Goal: Information Seeking & Learning: Learn about a topic

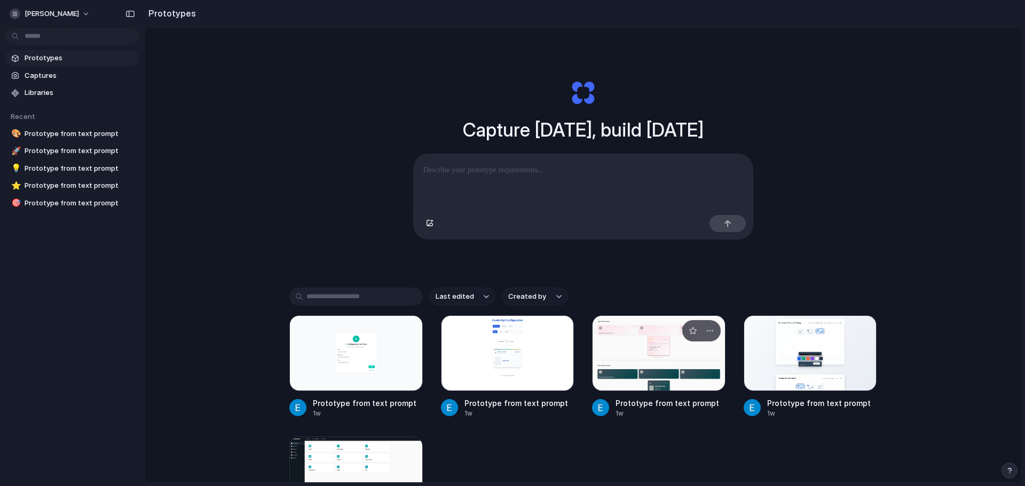
click at [648, 379] on div at bounding box center [658, 353] width 133 height 76
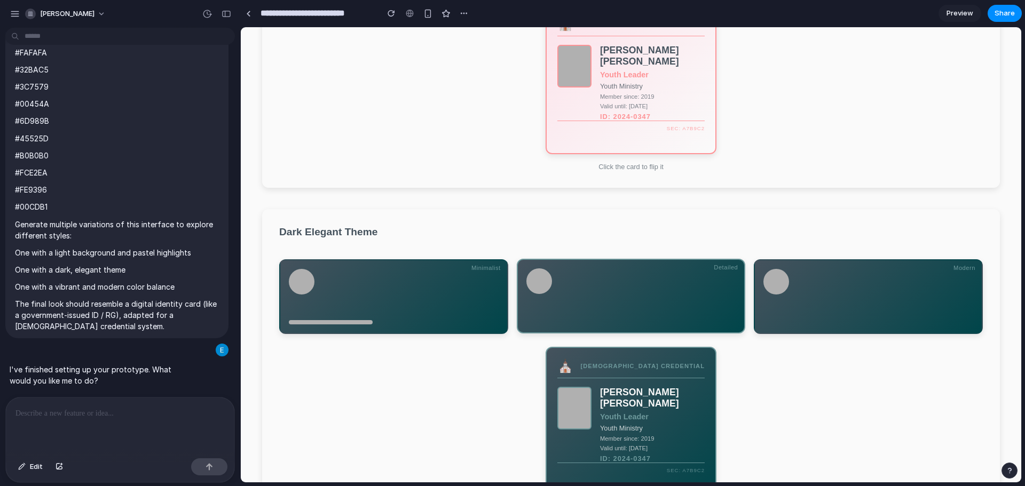
scroll to position [213, 0]
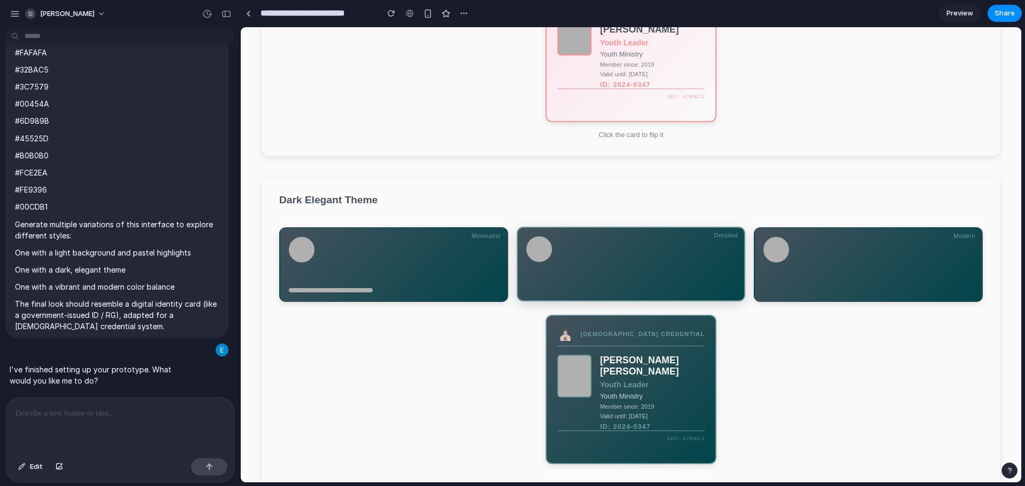
click at [635, 289] on div at bounding box center [631, 264] width 210 height 56
click at [59, 11] on span "[PERSON_NAME]" at bounding box center [67, 14] width 54 height 11
click at [13, 19] on div "Settings Invite members Change theme Sign out" at bounding box center [512, 243] width 1025 height 486
click at [15, 18] on div "button" at bounding box center [15, 14] width 10 height 10
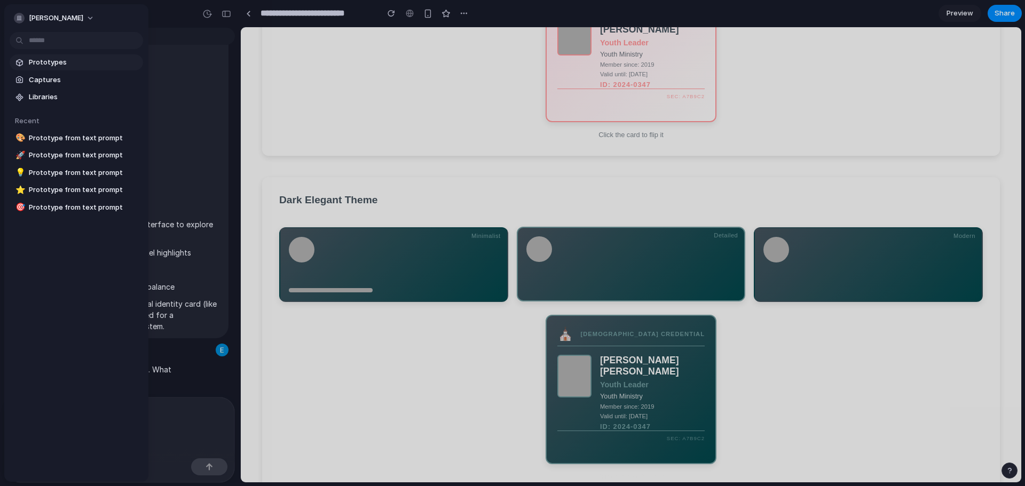
click at [49, 58] on span "Prototypes" at bounding box center [84, 62] width 110 height 11
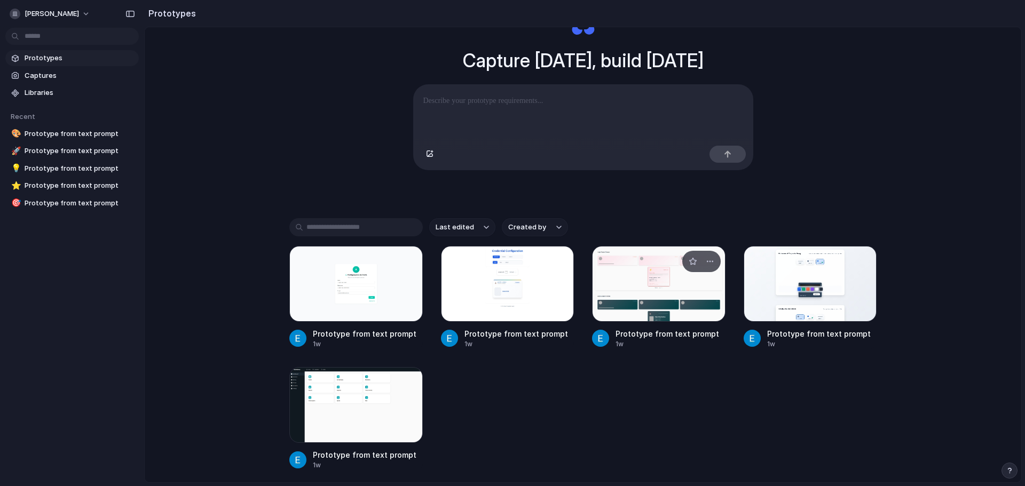
scroll to position [107, 0]
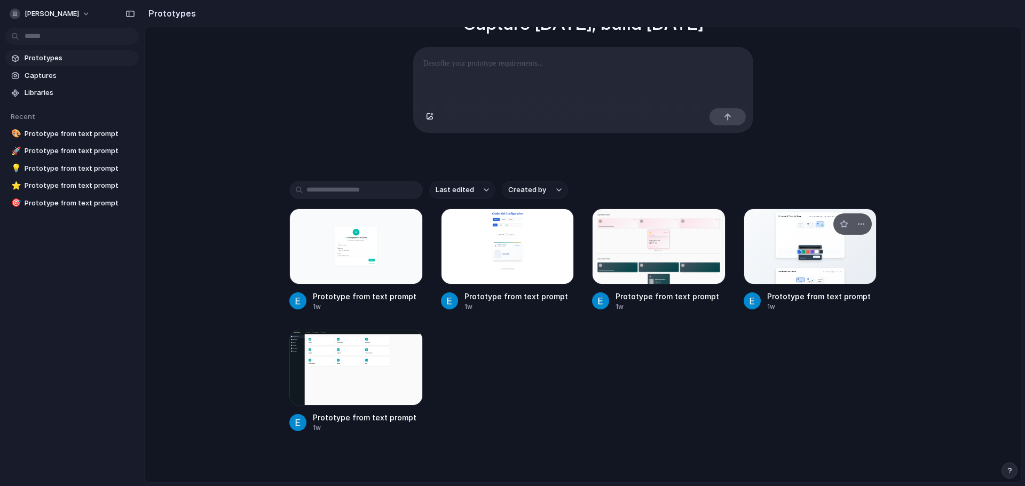
click at [816, 261] on div at bounding box center [809, 247] width 133 height 76
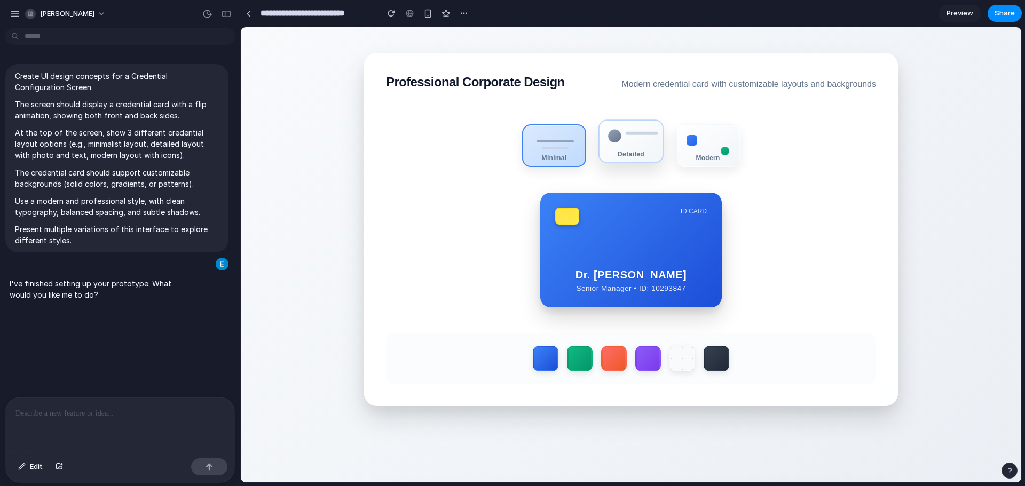
click at [634, 153] on div "Detailed" at bounding box center [630, 153] width 63 height 7
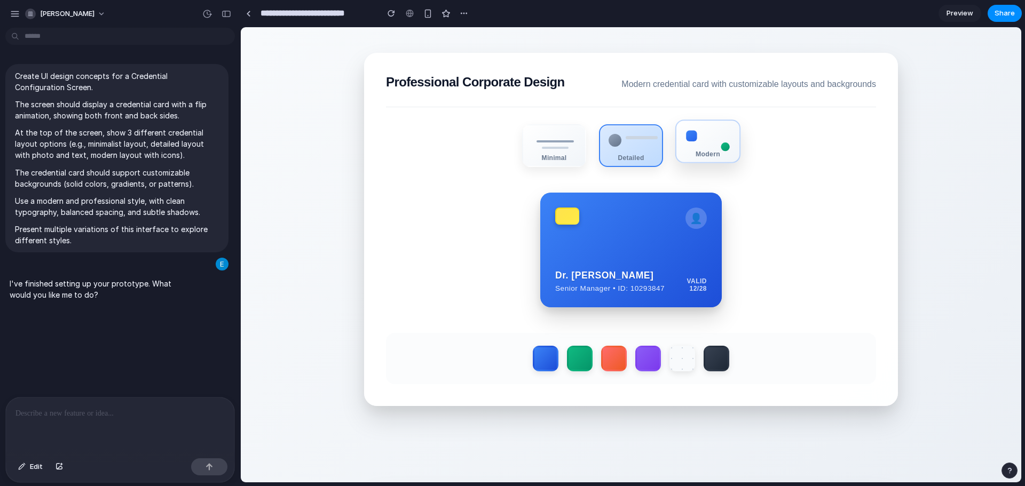
click at [694, 150] on div "Modern" at bounding box center [707, 142] width 65 height 44
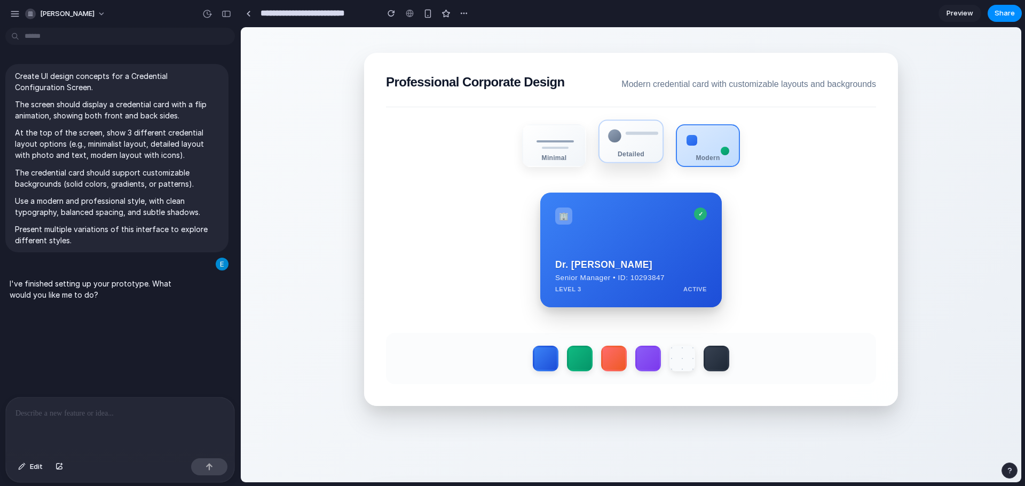
click at [616, 157] on div "Detailed" at bounding box center [630, 153] width 63 height 7
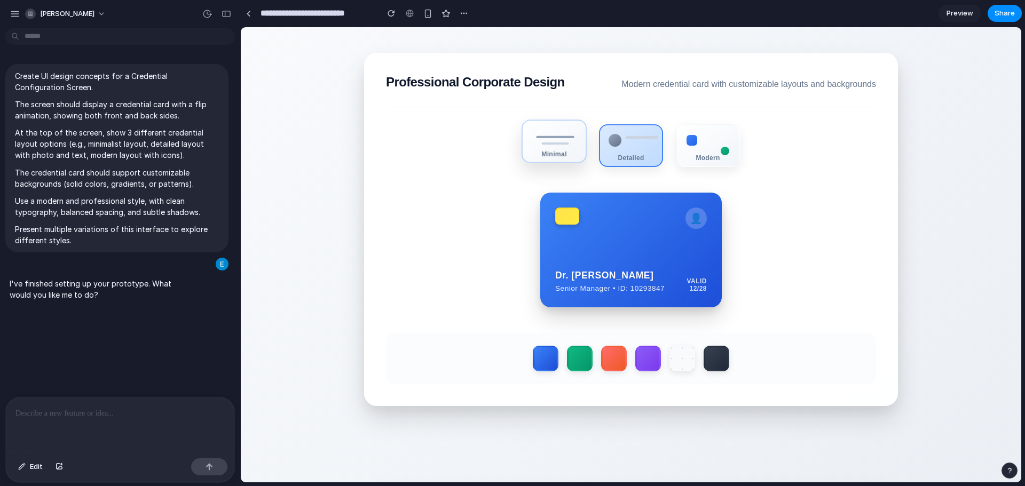
click at [545, 155] on div "Minimal" at bounding box center [554, 153] width 63 height 7
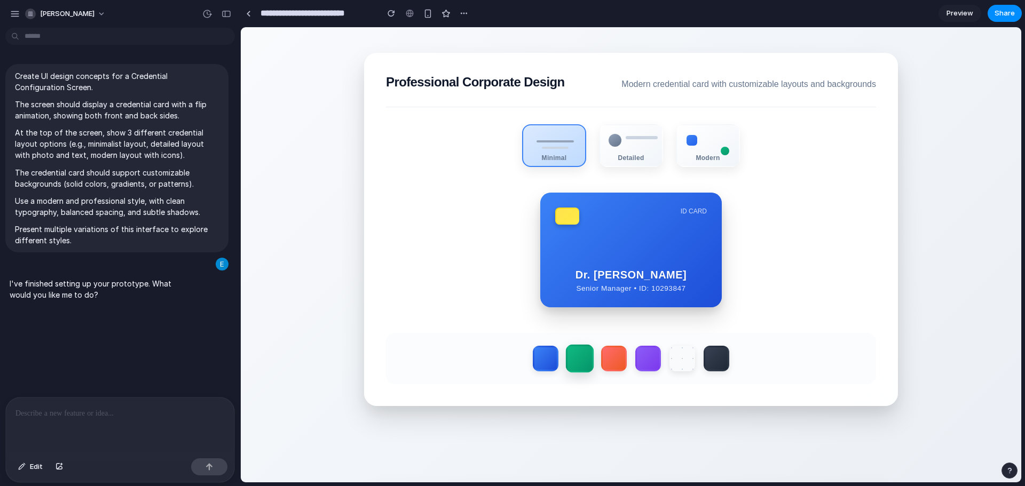
click at [571, 360] on label at bounding box center [580, 359] width 28 height 28
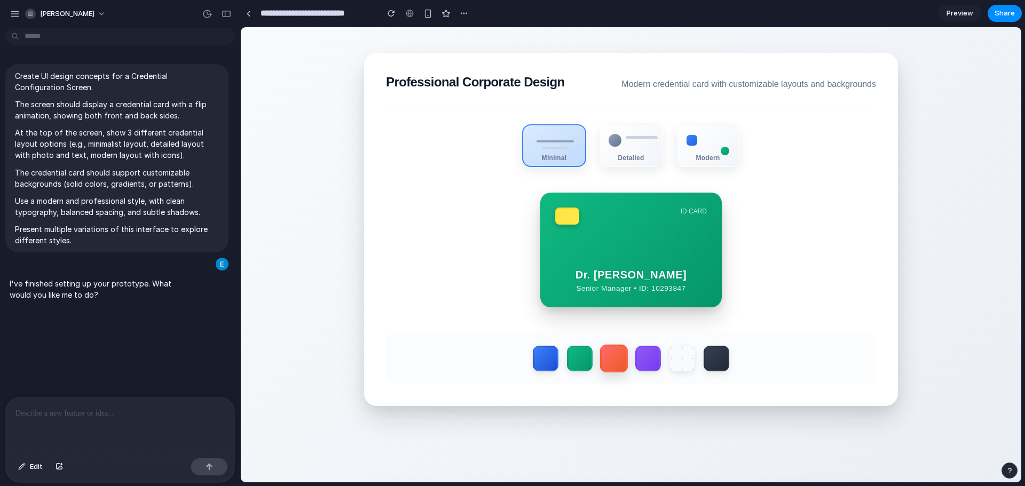
click at [612, 355] on label at bounding box center [614, 359] width 28 height 28
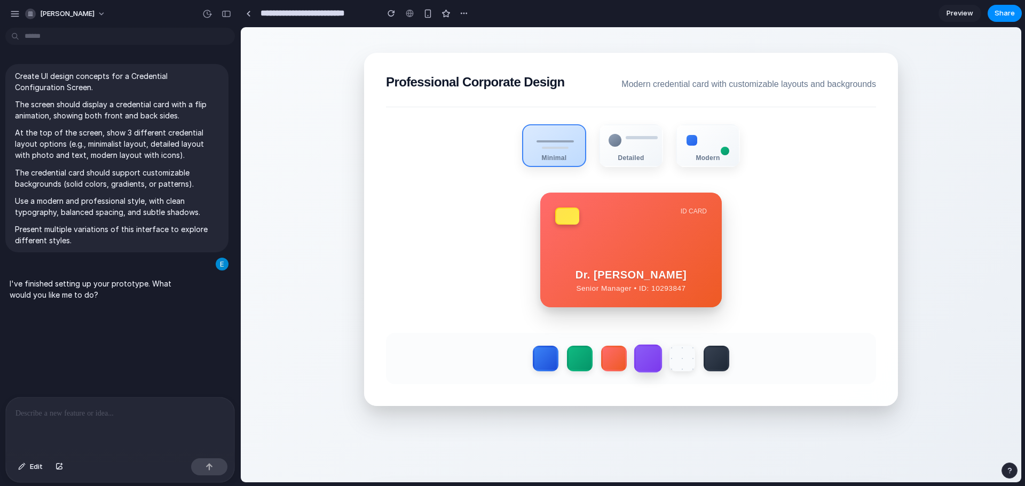
click at [657, 353] on label at bounding box center [648, 359] width 28 height 28
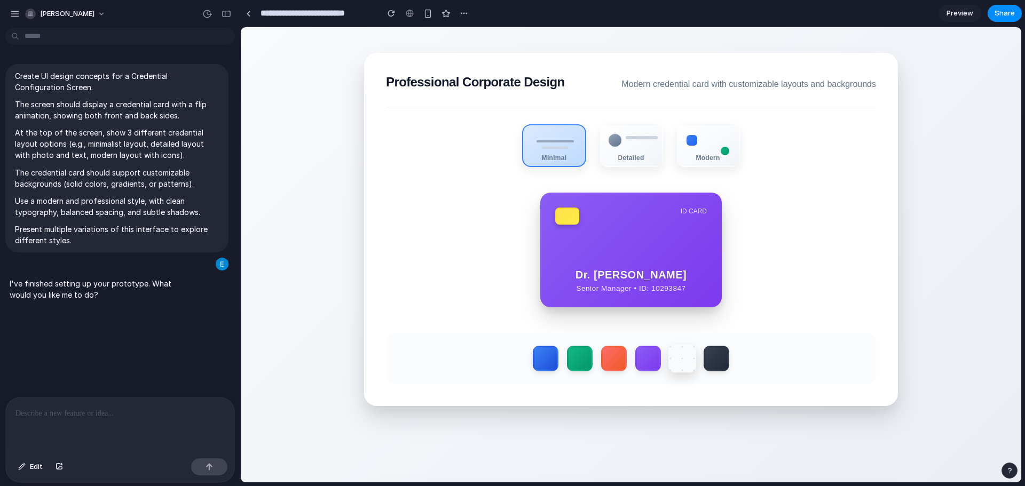
click at [689, 351] on label at bounding box center [682, 359] width 28 height 28
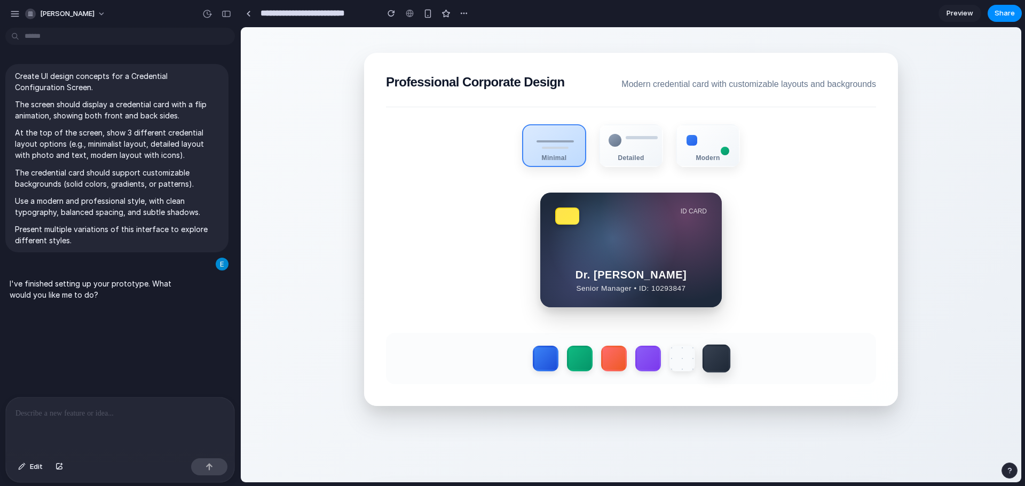
click at [724, 357] on label at bounding box center [716, 359] width 28 height 28
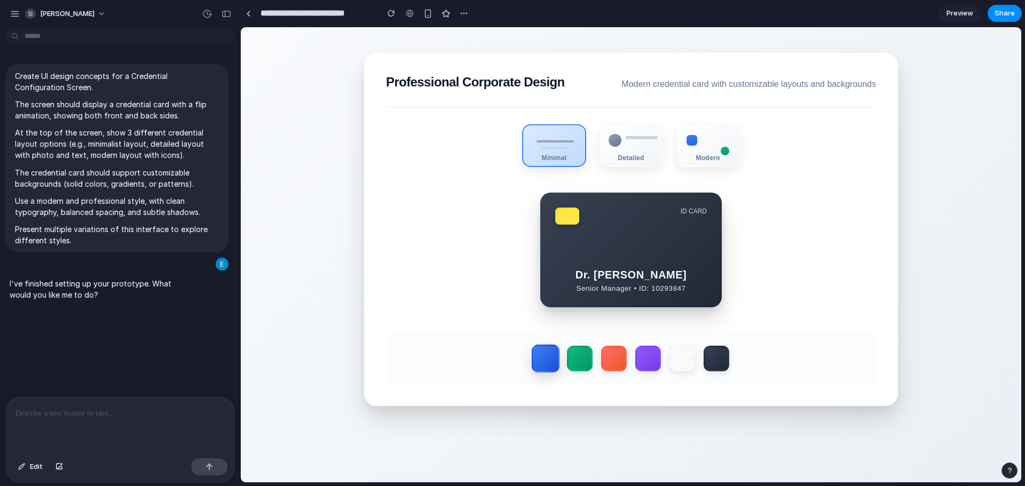
click at [553, 363] on label at bounding box center [546, 359] width 28 height 28
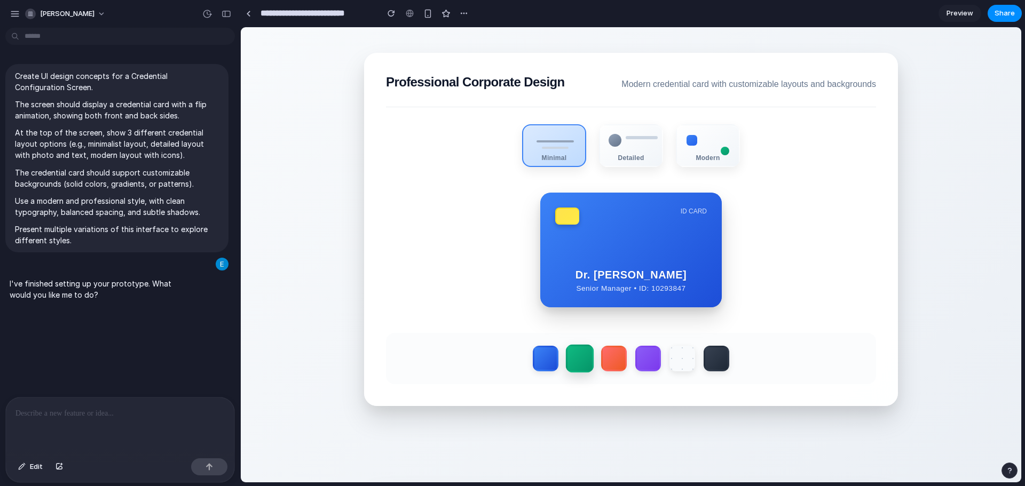
click at [574, 363] on label at bounding box center [580, 359] width 28 height 28
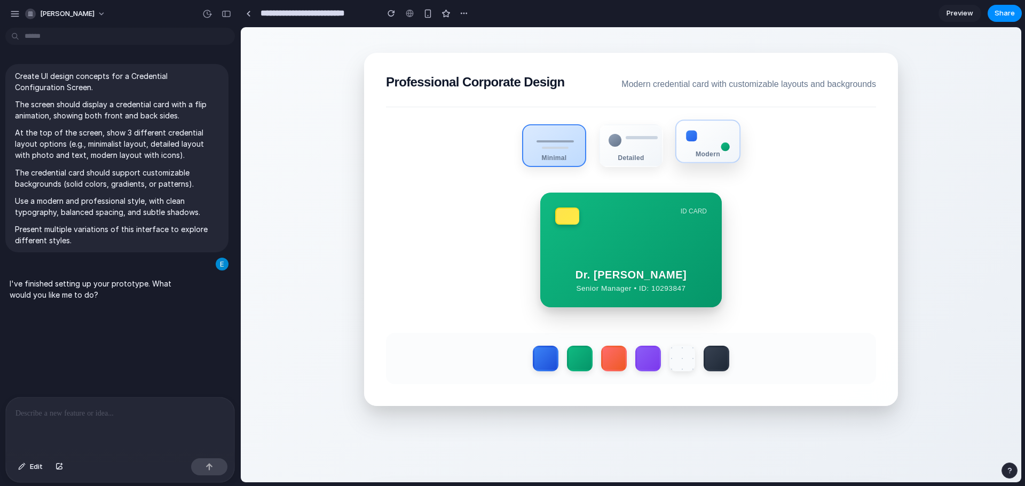
click at [705, 131] on div "Modern" at bounding box center [707, 142] width 65 height 44
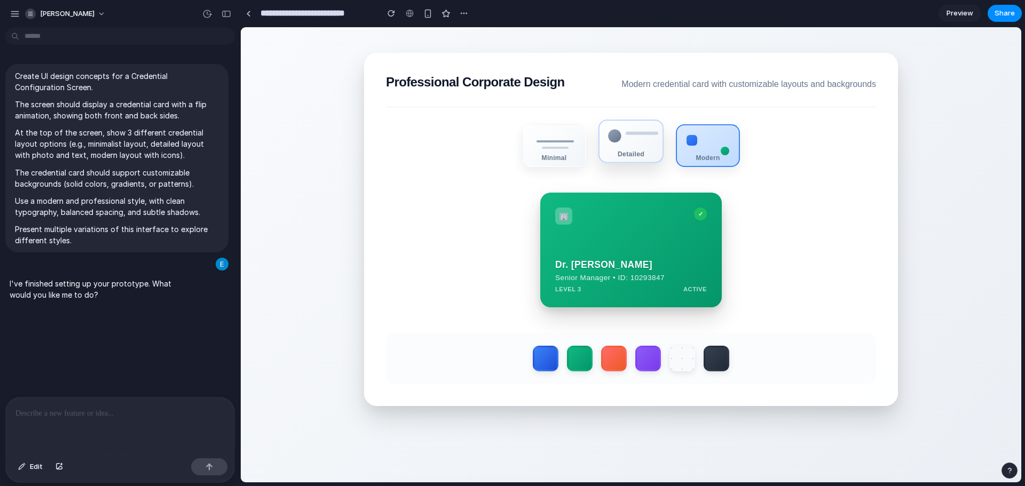
click at [644, 153] on div "Detailed" at bounding box center [630, 142] width 65 height 44
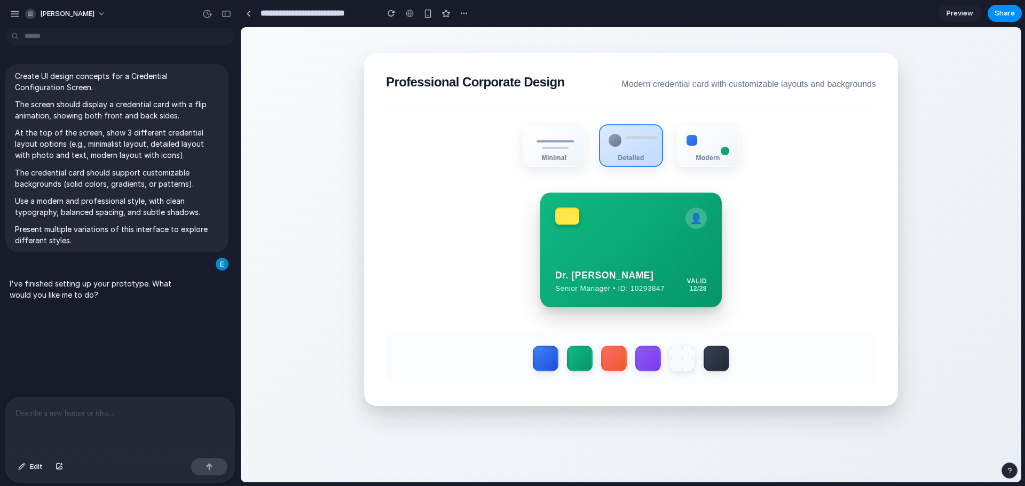
drag, startPoint x: 549, startPoint y: 162, endPoint x: 558, endPoint y: 165, distance: 9.6
click at [549, 162] on div "Minimal" at bounding box center [554, 145] width 64 height 43
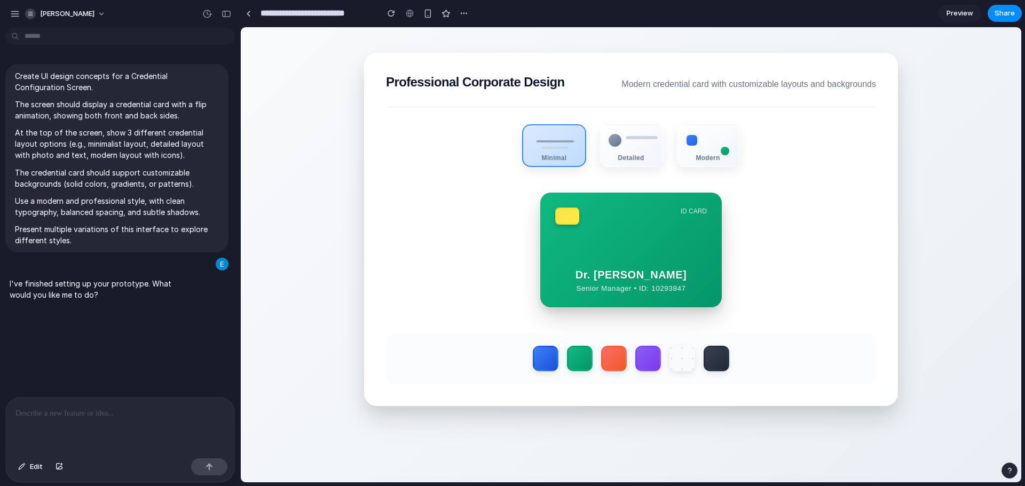
click at [663, 228] on div "ID CARD Dr. [PERSON_NAME] Senior Manager • ID: 10293847" at bounding box center [630, 250] width 181 height 115
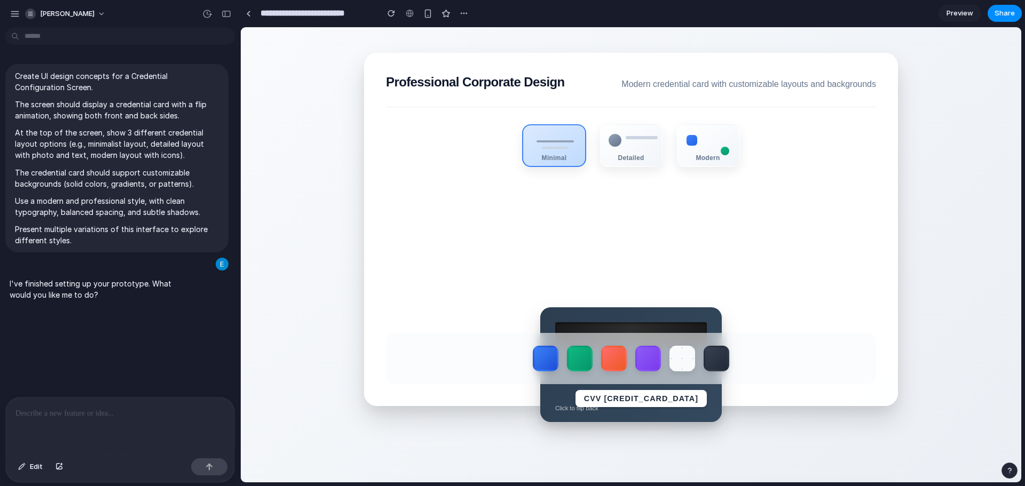
click at [659, 314] on div "CVV [CREDIT_CARD_DATA] Click to flip back" at bounding box center [630, 364] width 181 height 115
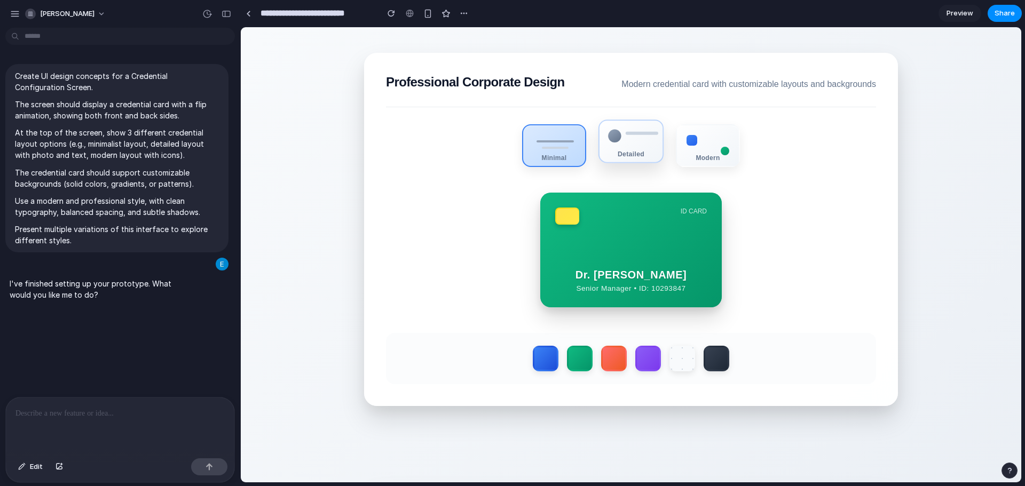
click at [626, 148] on div "Detailed" at bounding box center [630, 142] width 65 height 44
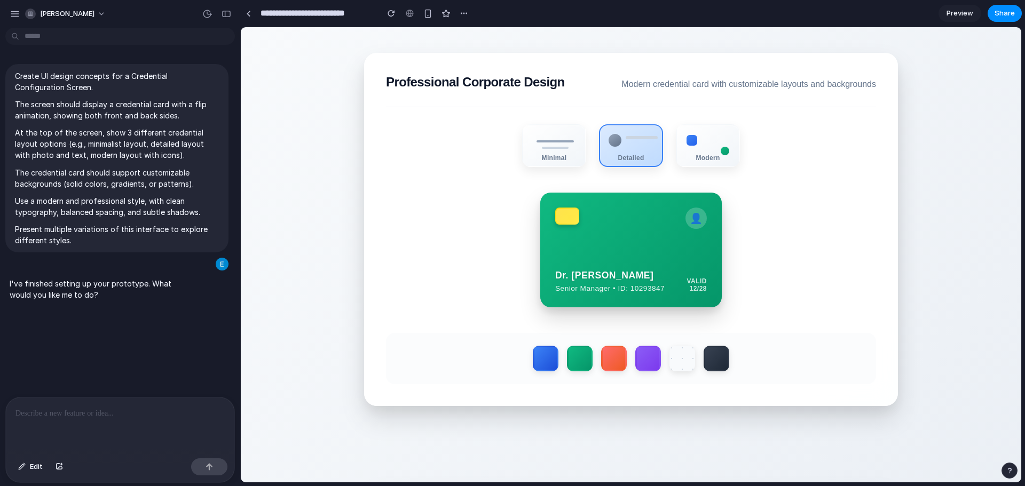
click at [659, 258] on div "👤 Dr. [PERSON_NAME] Senior Manager • ID: 10293847 VALID 12/28" at bounding box center [630, 250] width 181 height 115
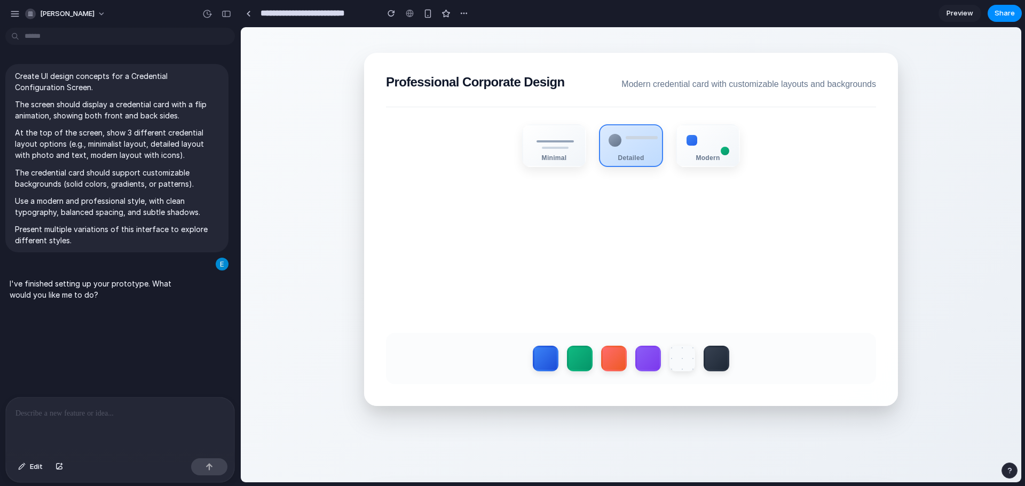
click at [628, 327] on div at bounding box center [631, 334] width 152 height 24
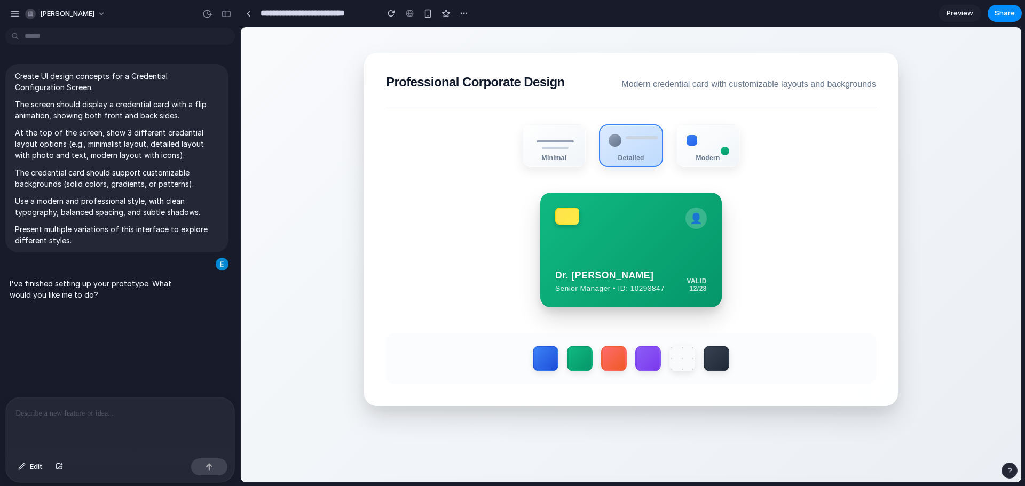
click at [662, 279] on div "Dr. [PERSON_NAME] Senior Manager • ID: 10293847 VALID 12/28" at bounding box center [631, 281] width 152 height 22
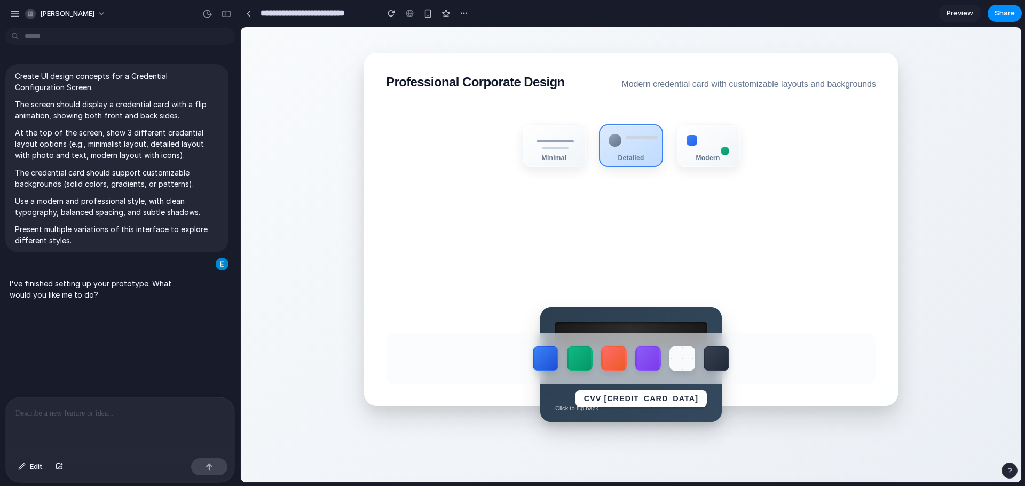
click at [656, 313] on div "CVV [CREDIT_CARD_DATA] Click to flip back" at bounding box center [630, 364] width 181 height 115
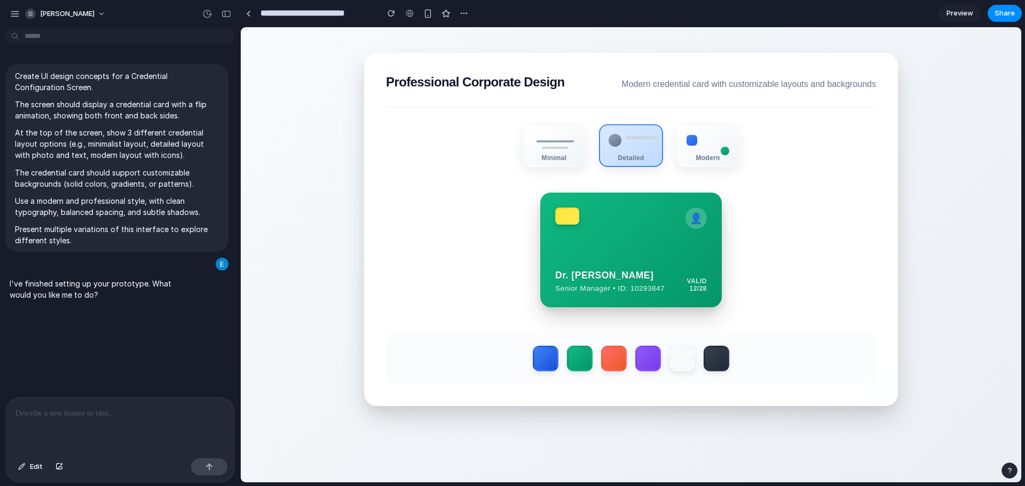
click at [631, 261] on div "👤 Dr. [PERSON_NAME] Senior Manager • ID: 10293847 VALID 12/28" at bounding box center [630, 250] width 181 height 115
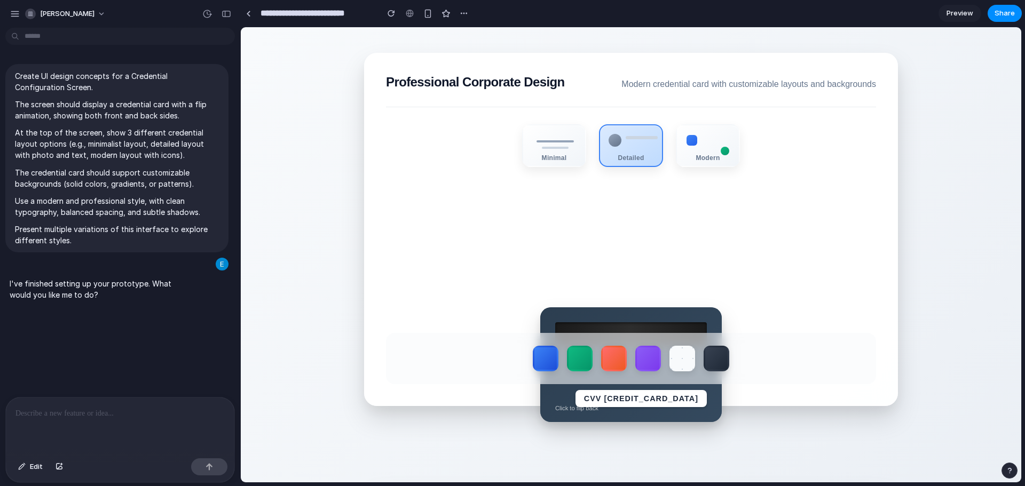
click at [653, 324] on div "CVV [CREDIT_CARD_DATA] Click to flip back" at bounding box center [630, 364] width 181 height 115
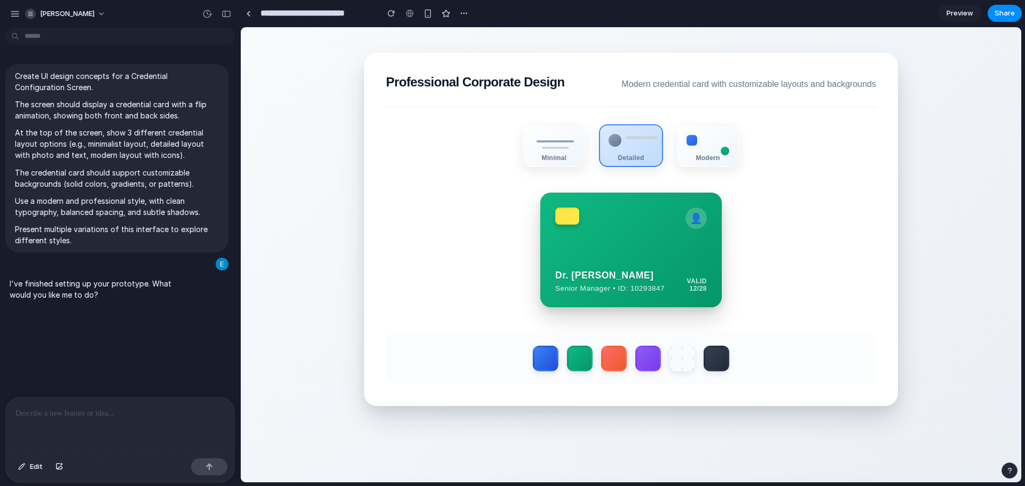
drag, startPoint x: 359, startPoint y: 104, endPoint x: 385, endPoint y: 76, distance: 38.9
